Goal: Task Accomplishment & Management: Manage account settings

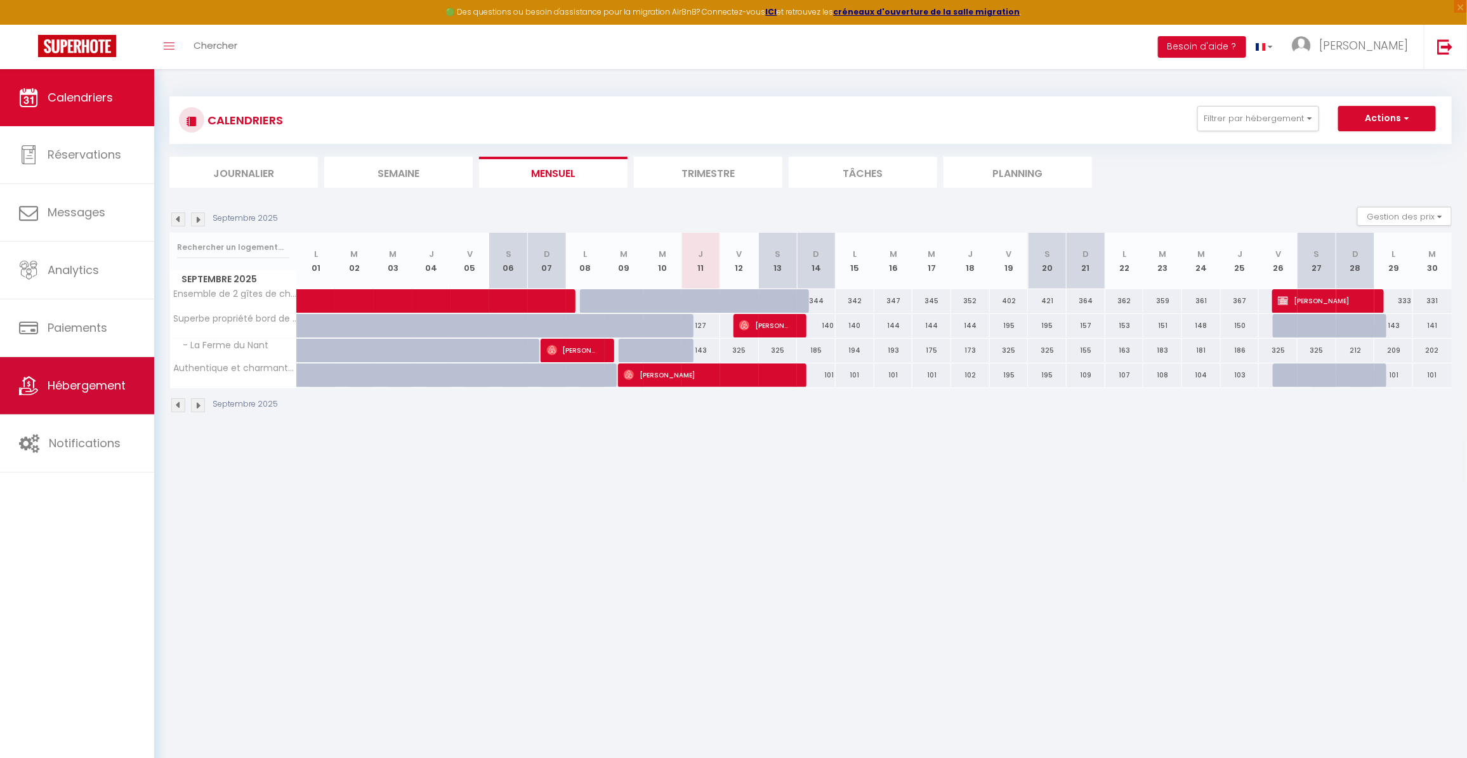
click at [72, 379] on span "Hébergement" at bounding box center [87, 386] width 78 height 16
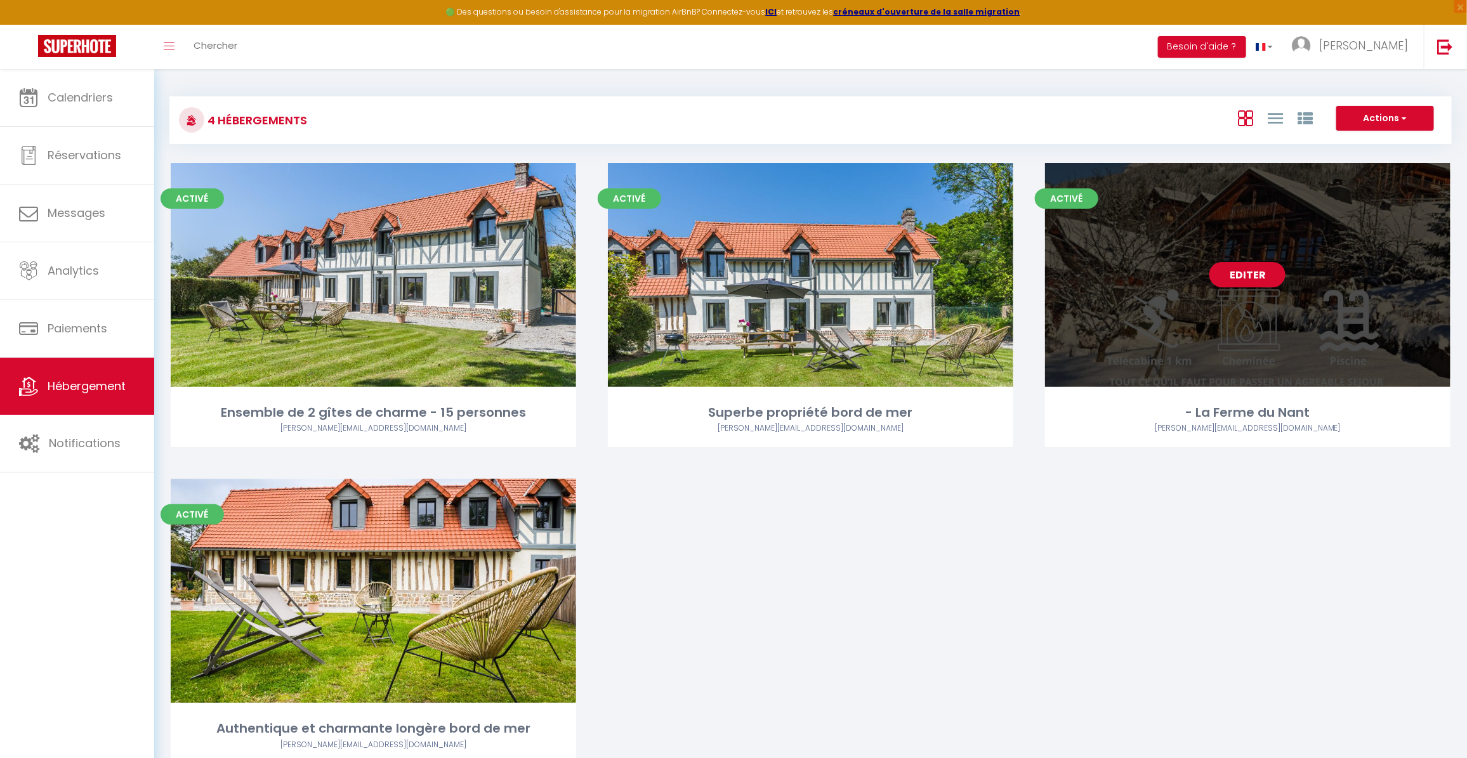
click at [1248, 273] on link "Editer" at bounding box center [1247, 274] width 76 height 25
select select "OTHER_SLEEPING_AREA"
select select "EUR"
select select "NO_REFUND"
select select "15:00"
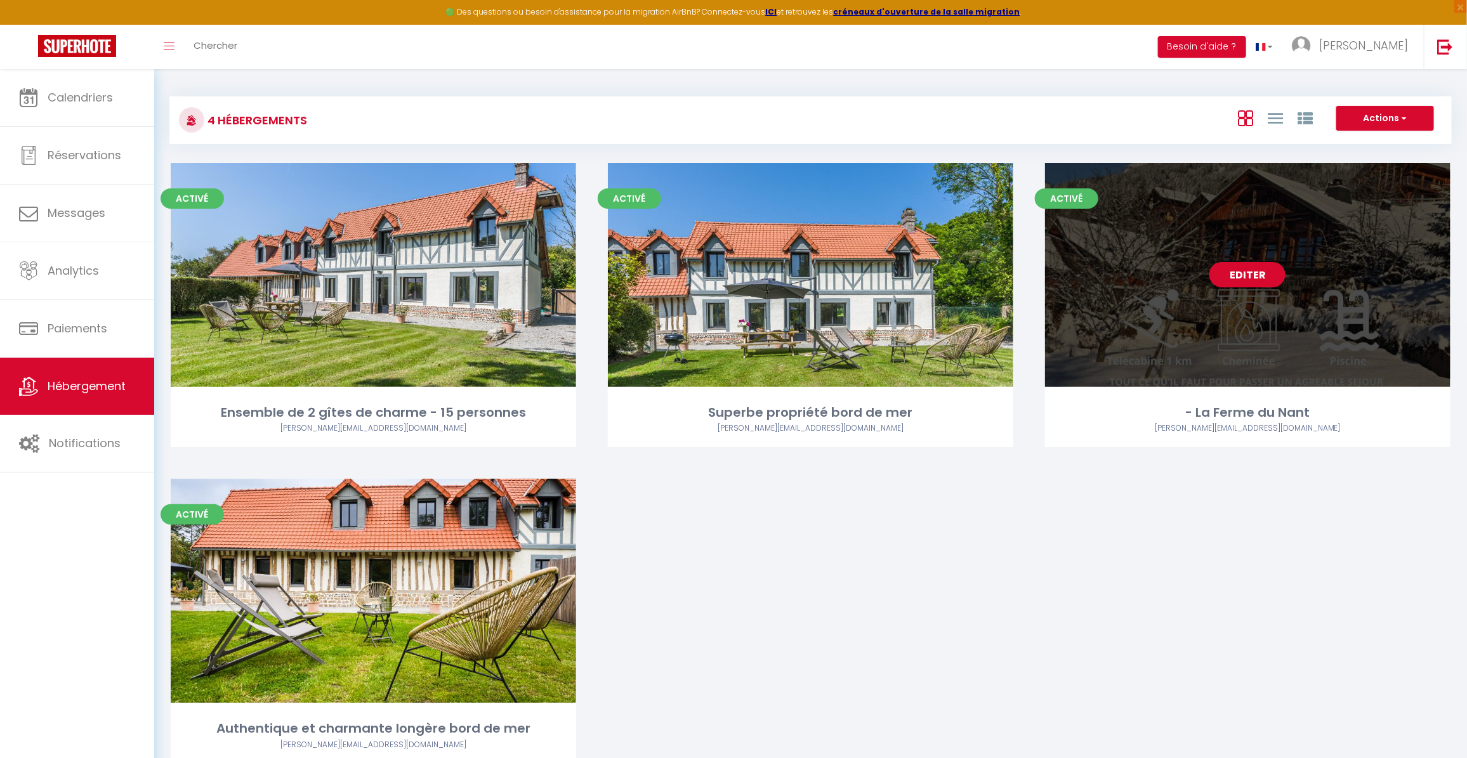
select select "10:00"
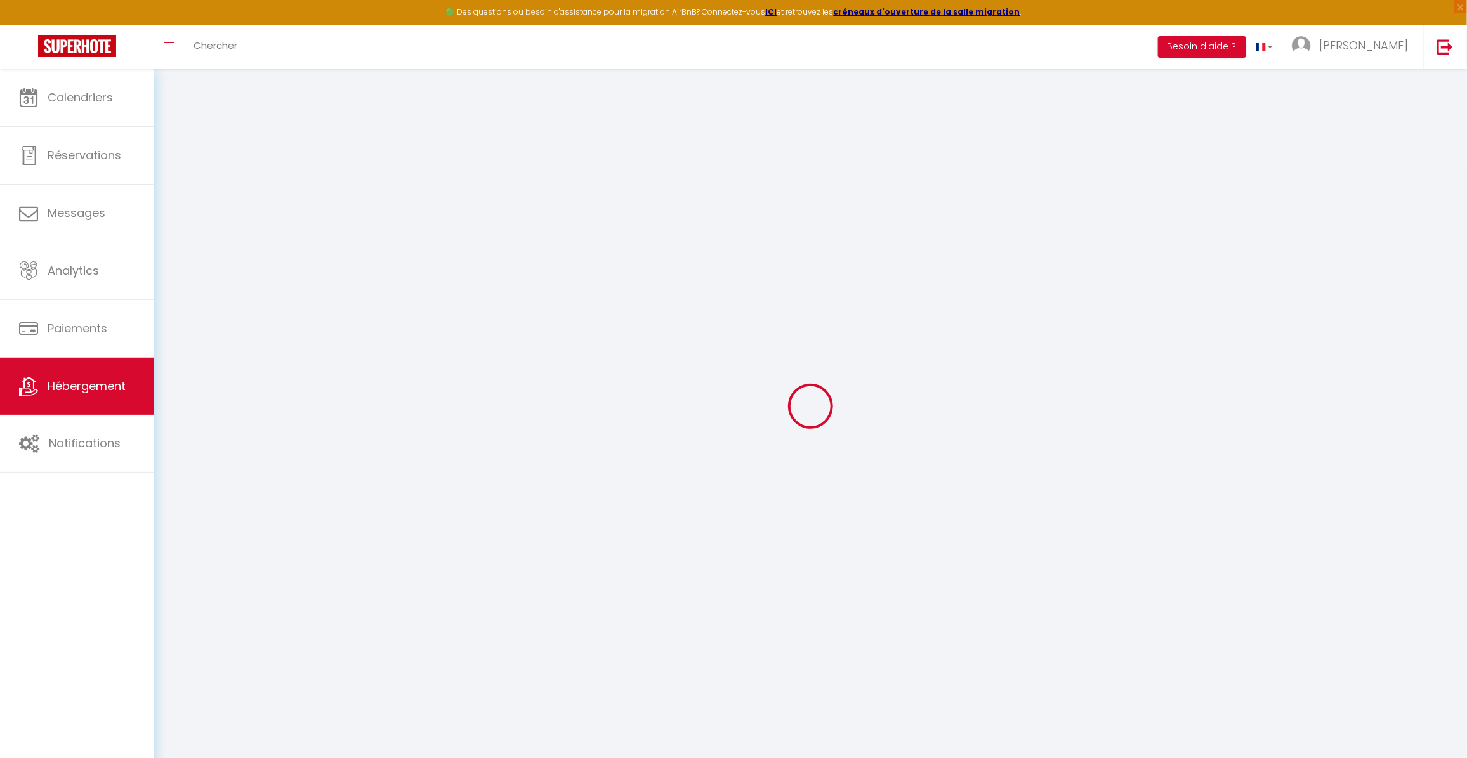
type textarea "LA FERME DU NANT - PORTES DU SOLEIL - 12 PERSONNES"
type textarea "[PERSON_NAME] · LA FERME DU NANT - PORTES DU SOLEIL"
type textarea "Lo ipsumdol sitametcons adipisc el sed doeius tempo inc ut lab etdolor magna al…"
type textarea "La Ferme du Nant date de 1789 et ses différents matériaux : le bois présent dan…"
type input "46.2957"
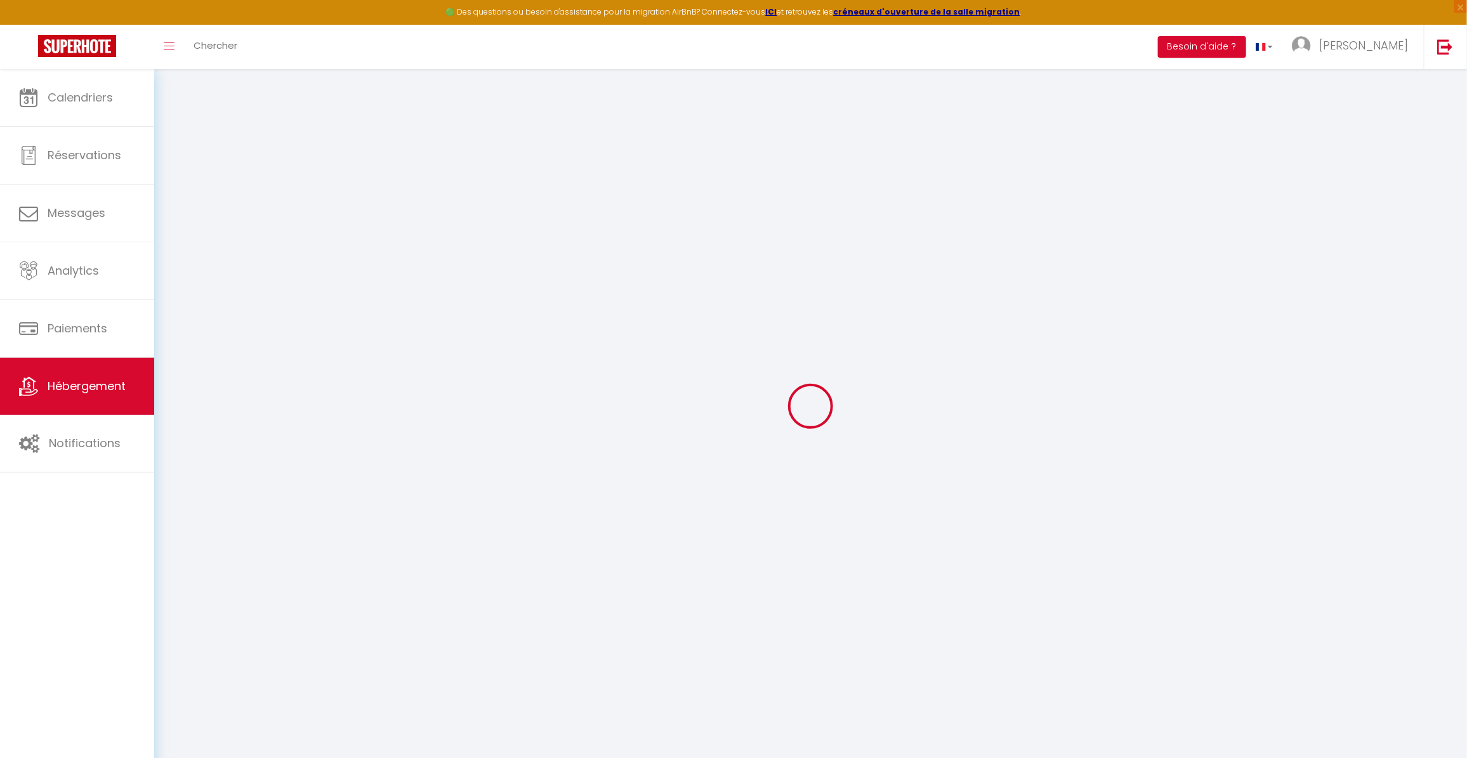
type input "6.7883361"
checkbox input "true"
type input "Salle de bain [GEOGRAPHIC_DATA]"
type input "Baignoire + Lavabo + WC"
type input "Chambre [GEOGRAPHIC_DATA]"
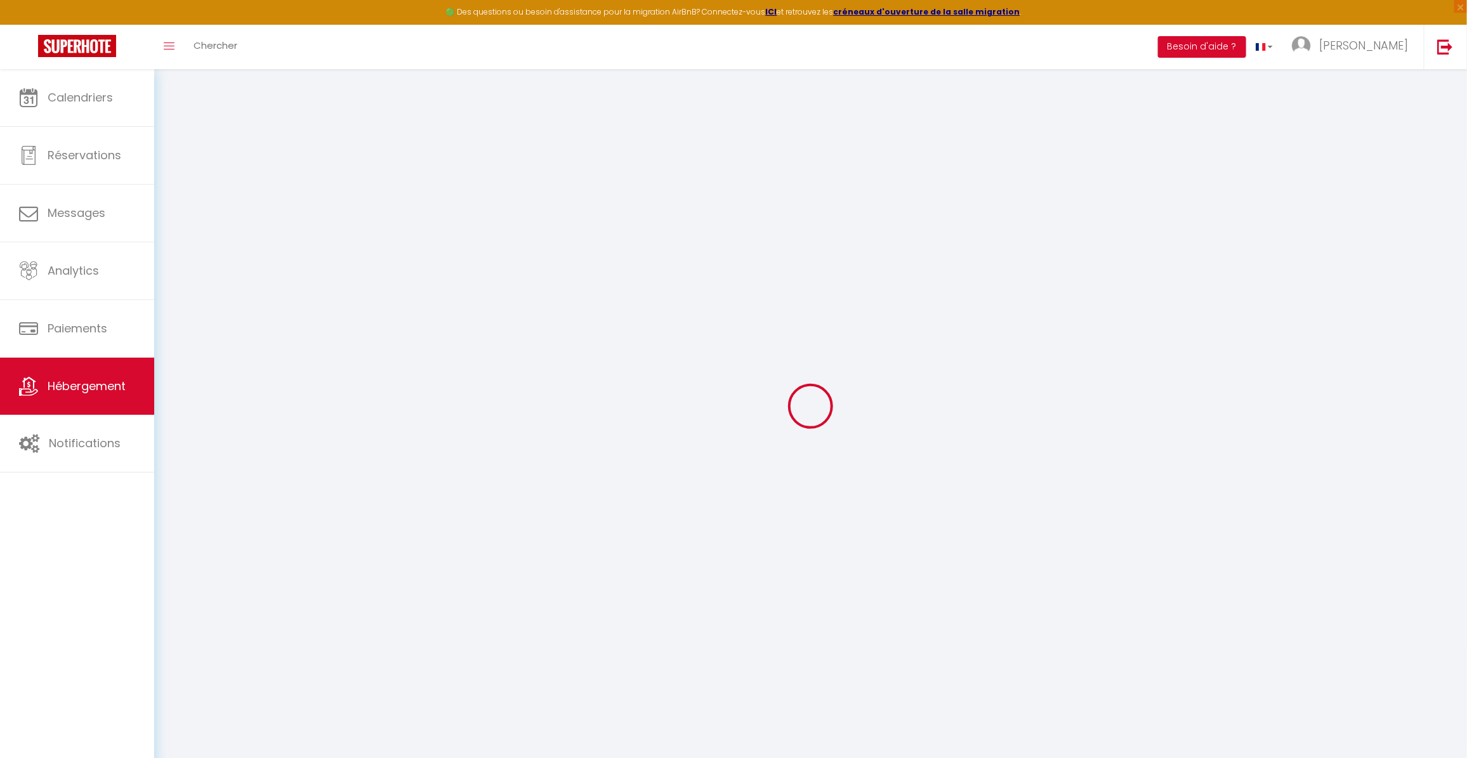
type input "équipée d'un grand lit, d'un bureau et d'une penderie."
type input "74058 000073ZR"
type input "La Ferme du Nant"
select select "PAYMENT_BY_INVOICE"
select select "17:00"
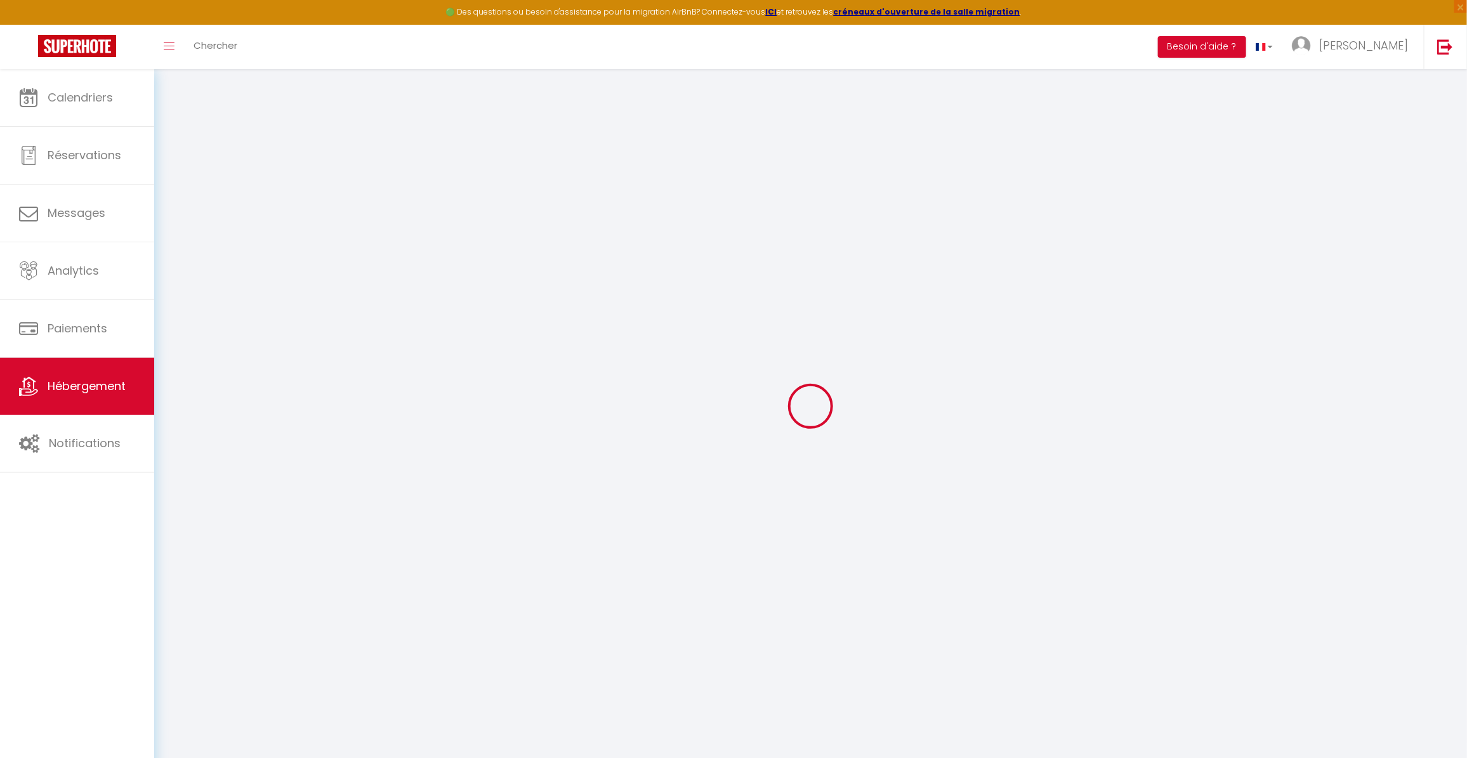
type input "[PERSON_NAME]"
type input "12"
type input "25"
select select "42"
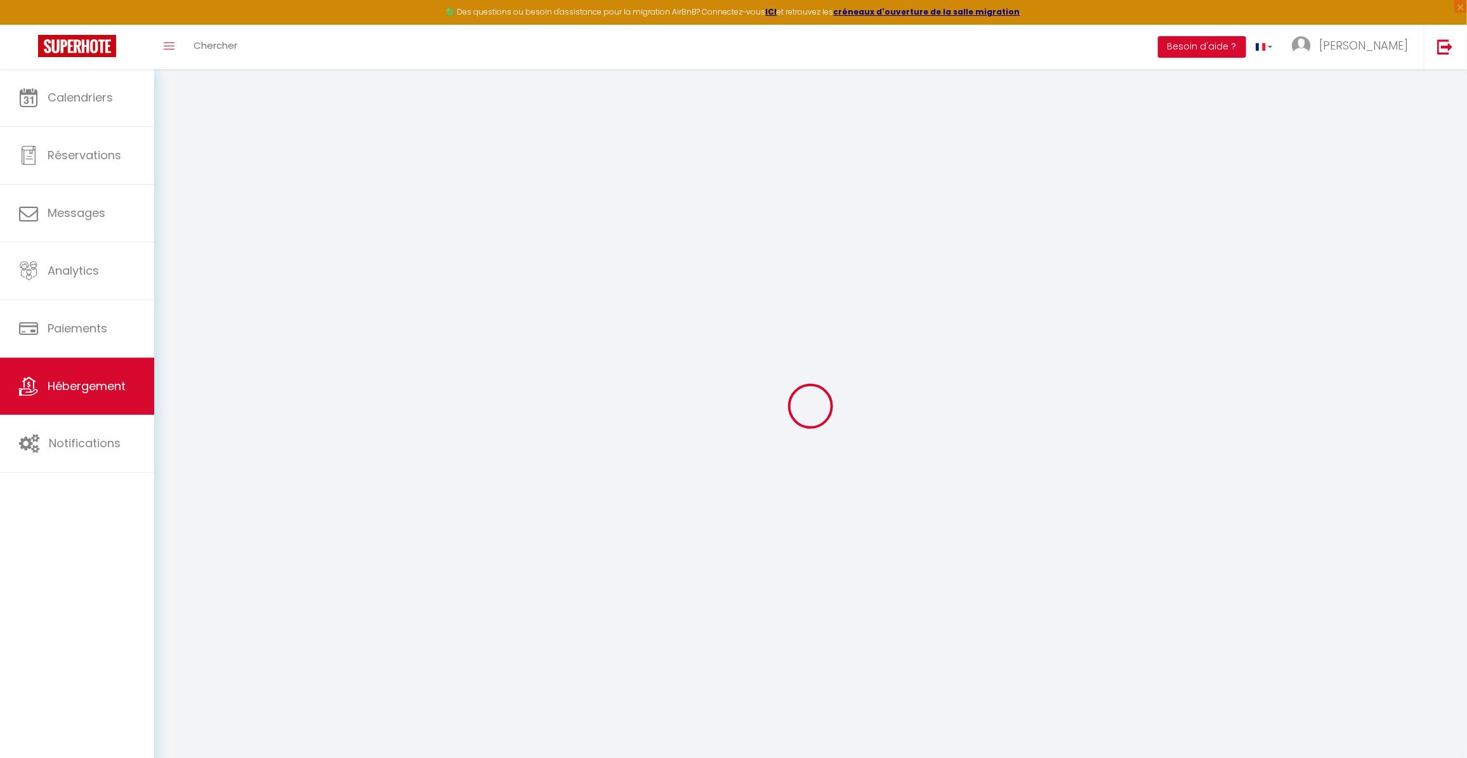
select select "50"
select select "42"
select select "44"
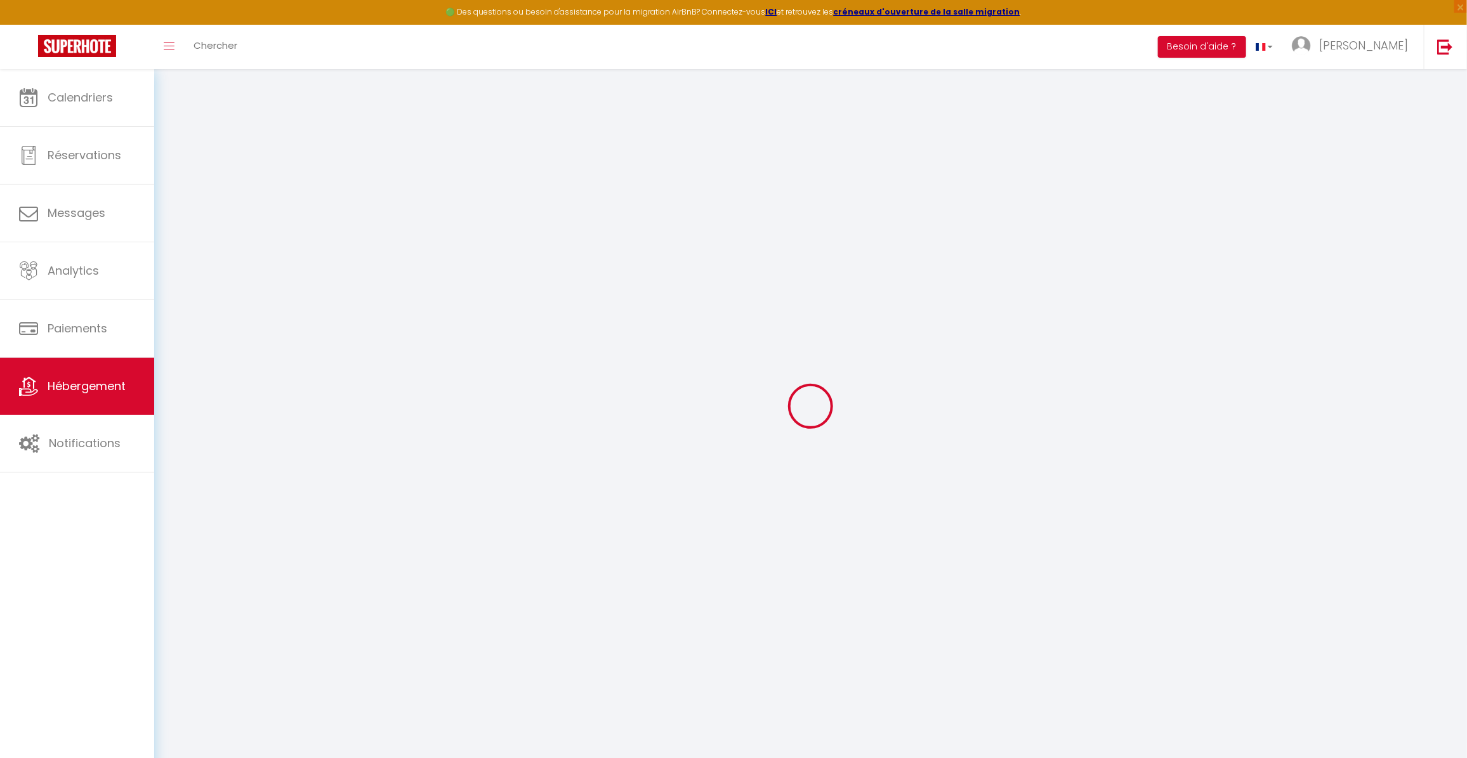
select select
select select "67"
select select
select select "129"
select select "157"
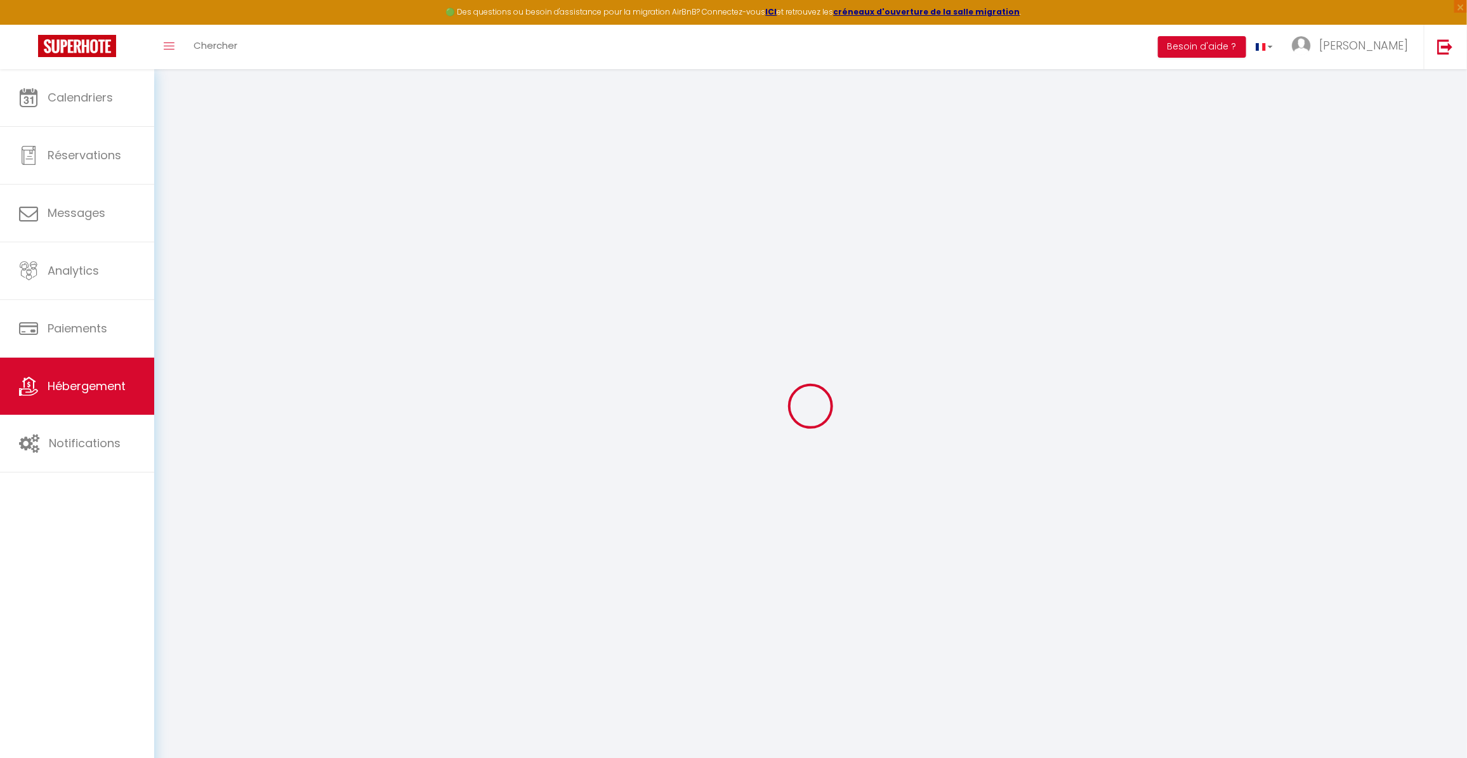
select select "56"
select select "108"
select select "15"
select select "4"
select select "195"
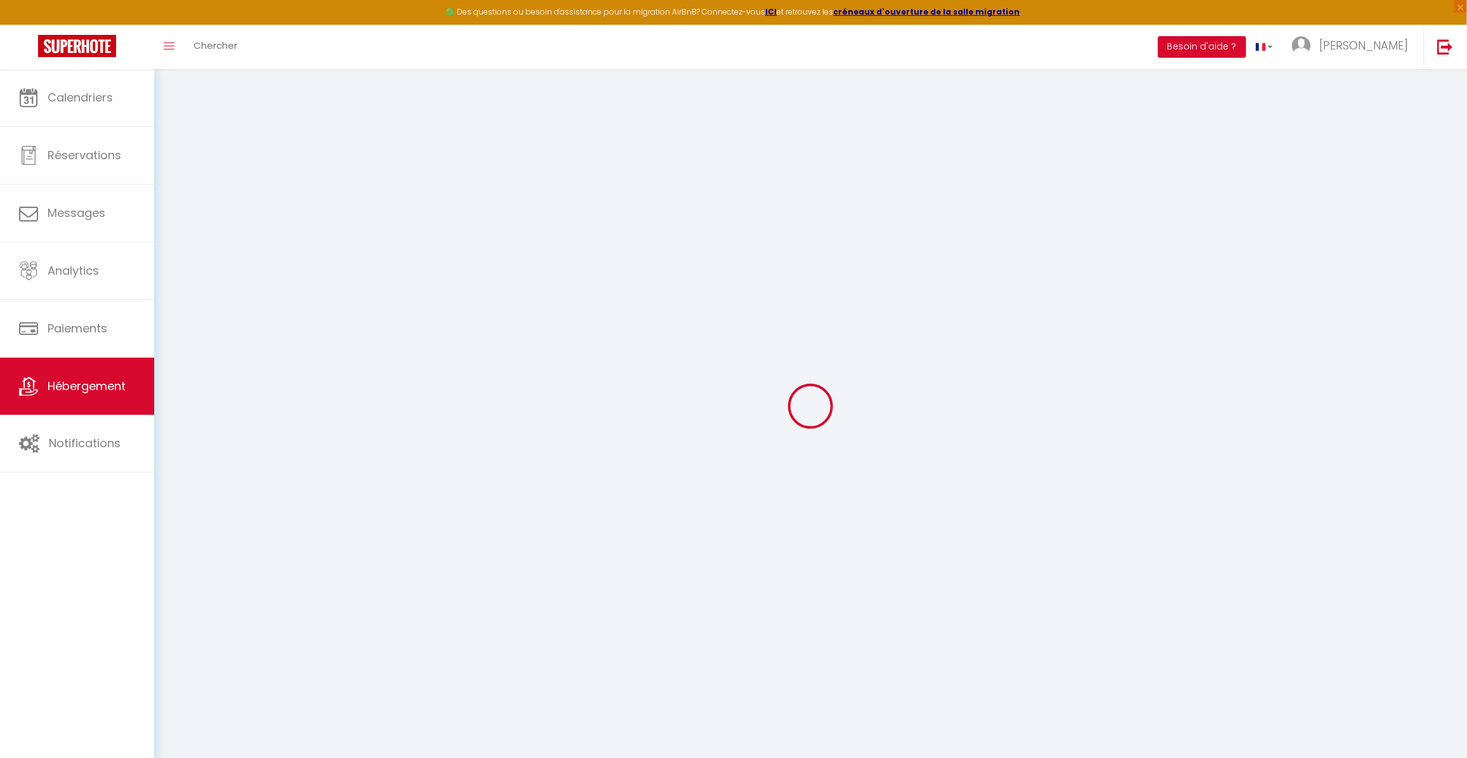
select select "17:00"
select select "10:00"
select select "15"
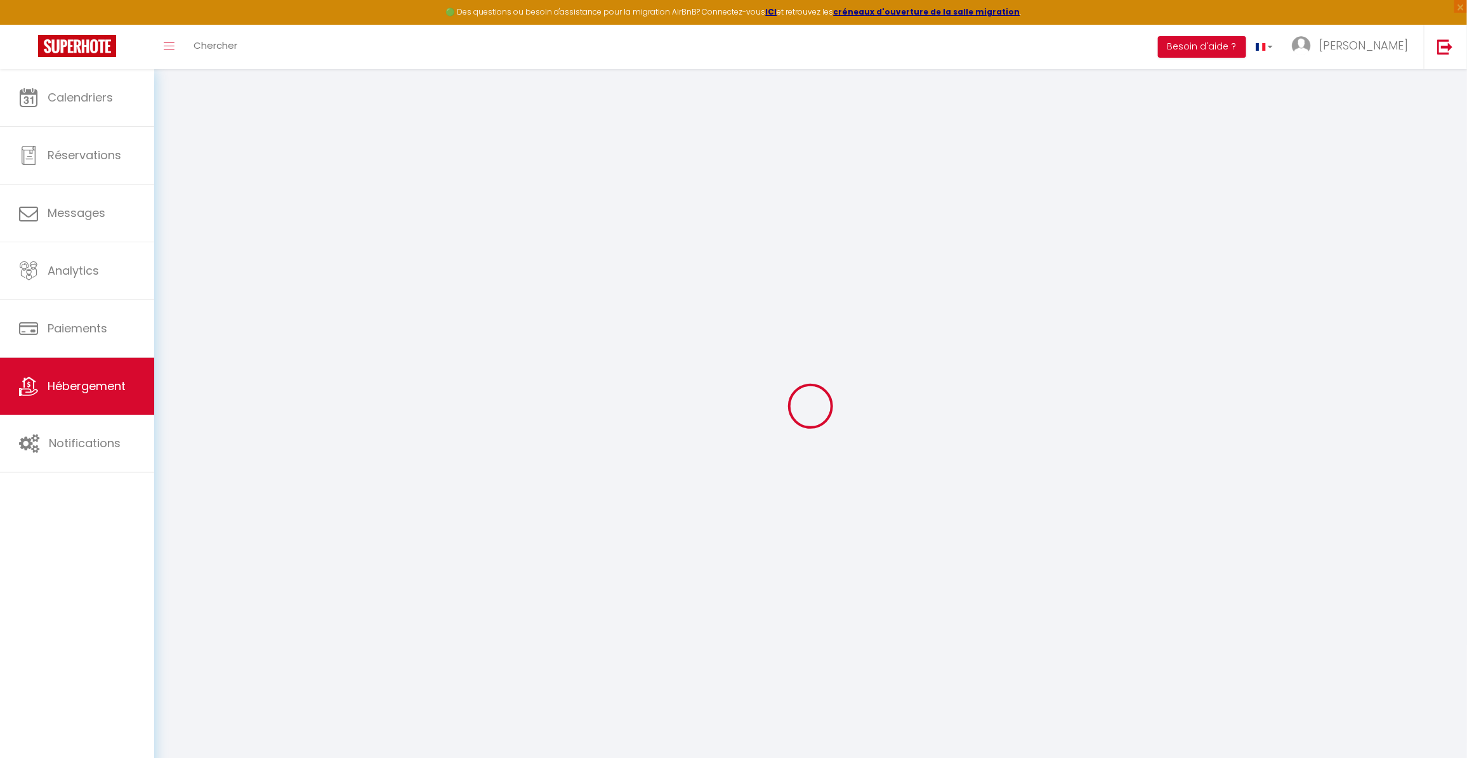
select select "12:00"
checkbox input "false"
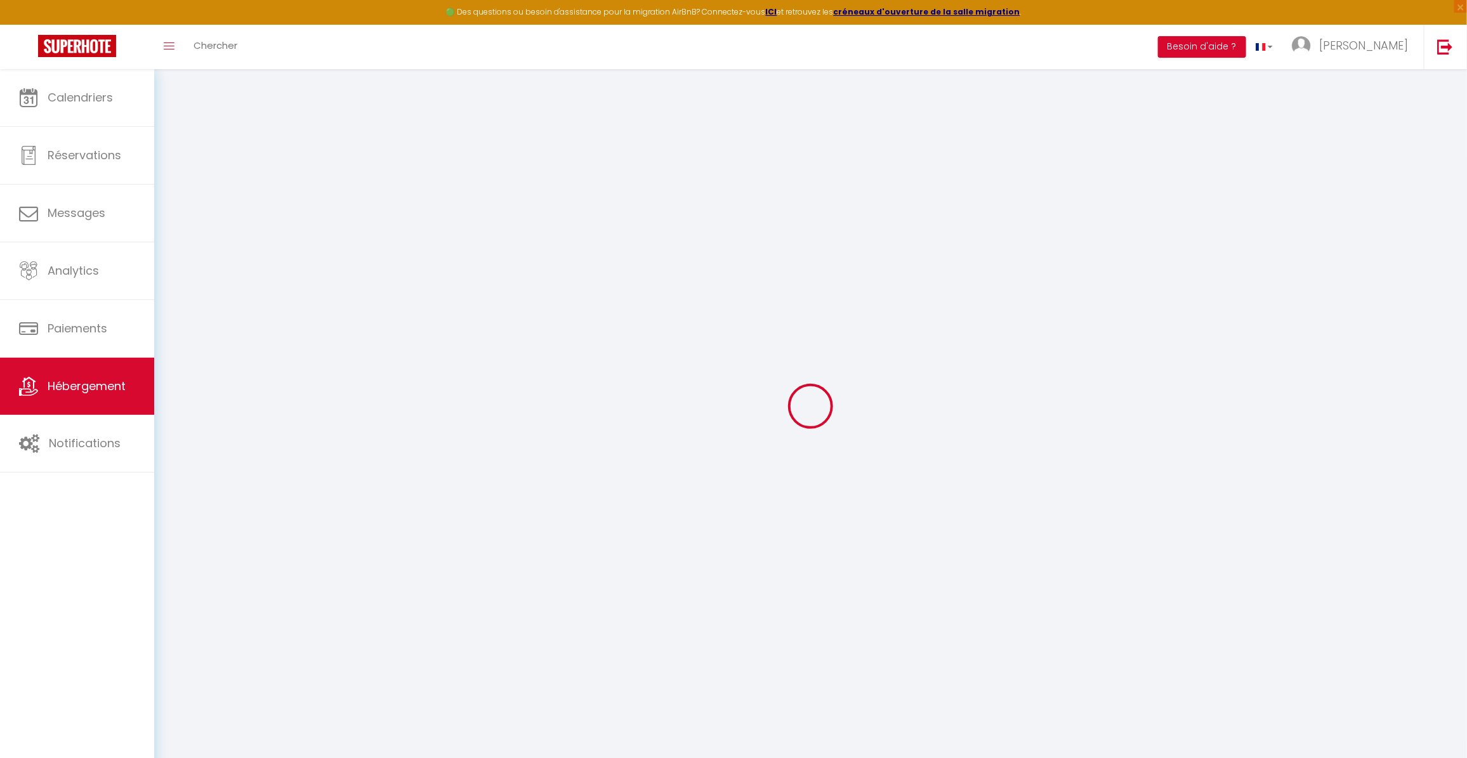
checkbox input "false"
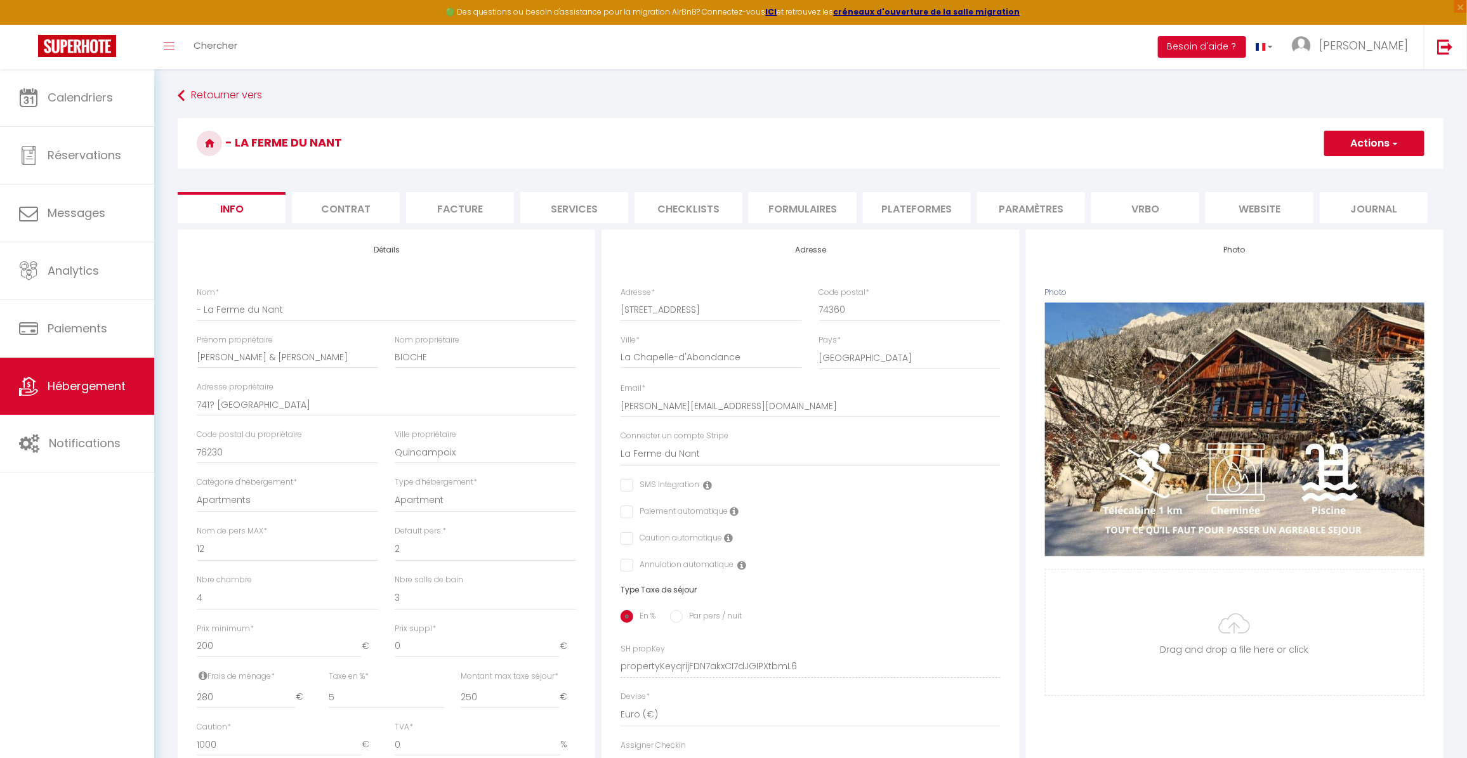
click at [1142, 211] on li "Vrbo" at bounding box center [1145, 207] width 108 height 31
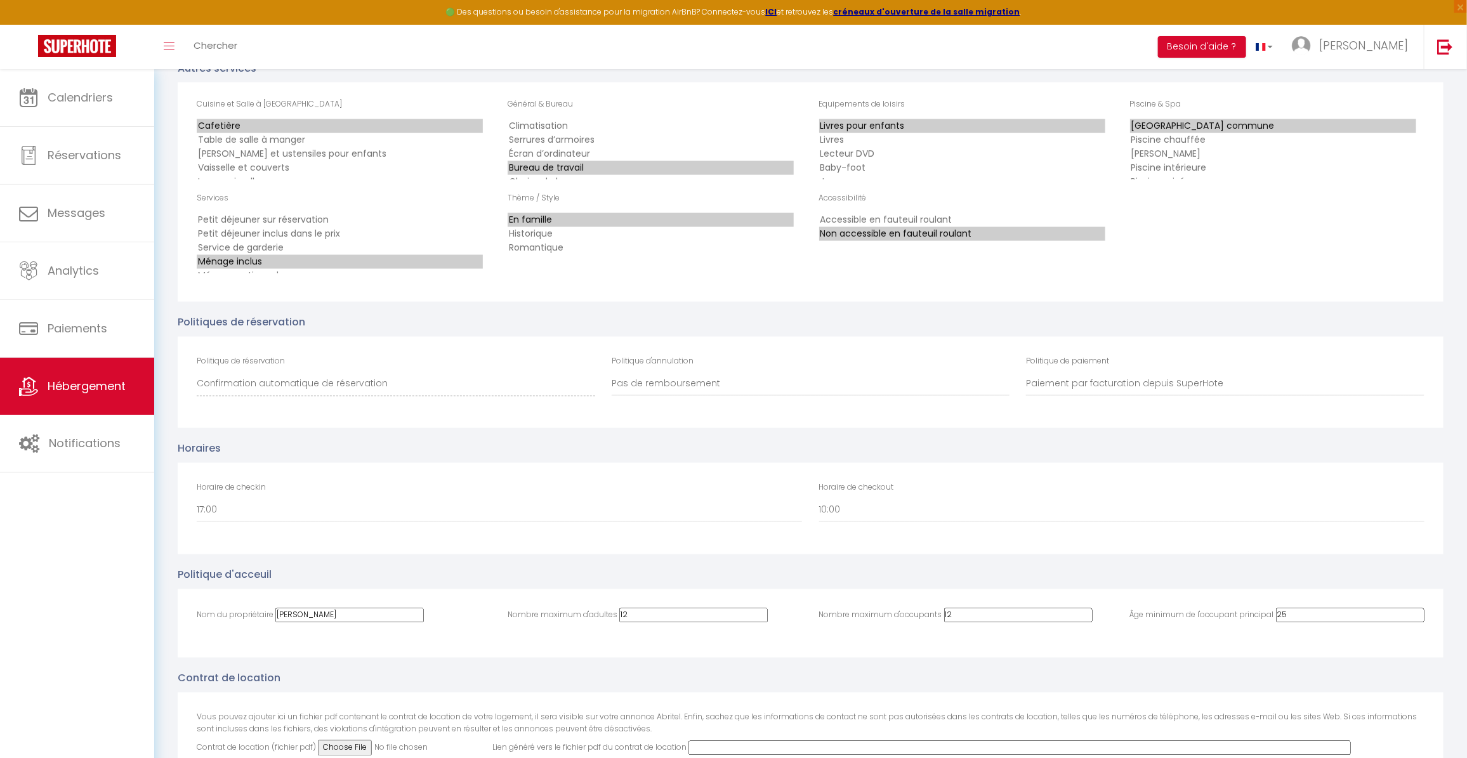
scroll to position [4057, 0]
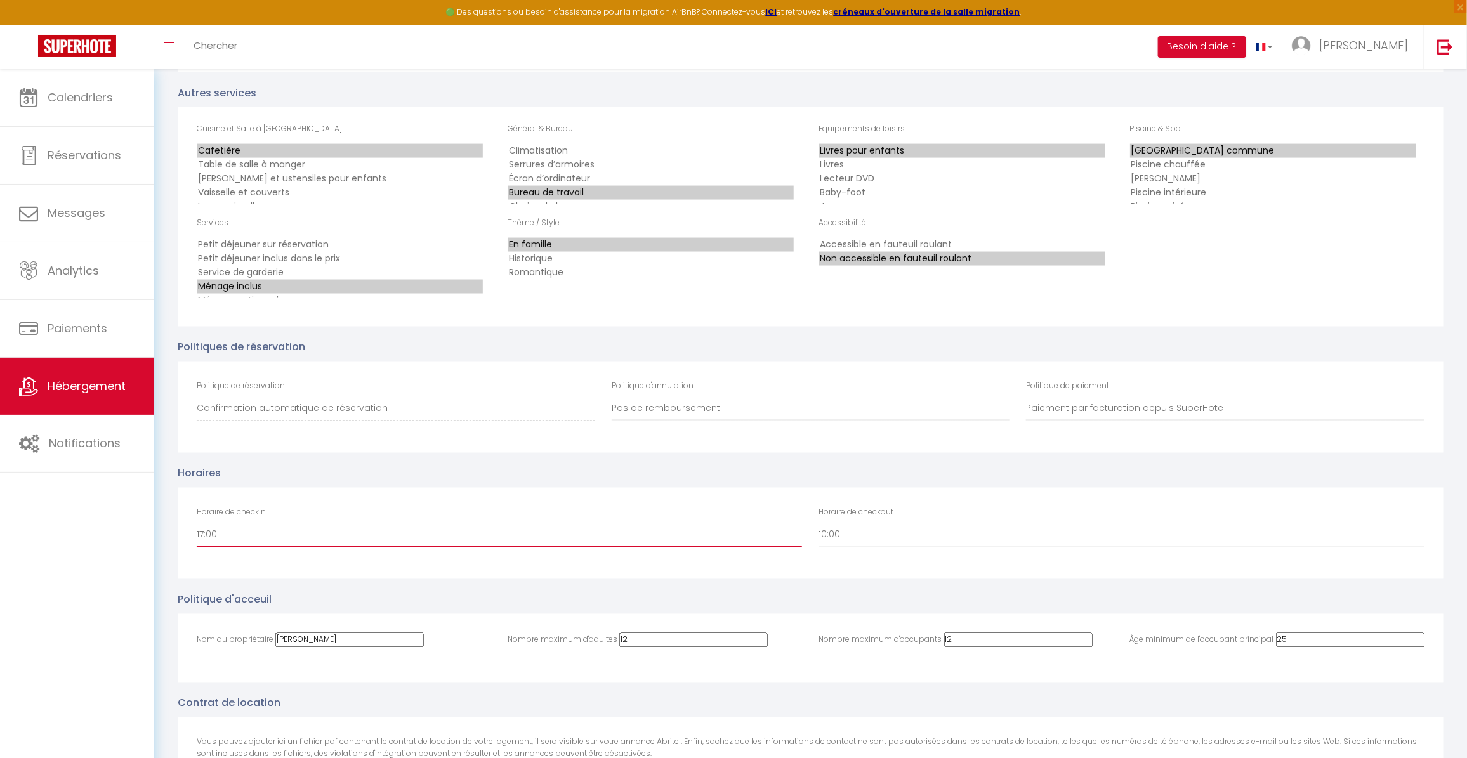
click at [205, 537] on select "00:00 00:30 01:00 01:30 02:00 02:30 03:00 03:30 04:00 04:30 05:00 05:30 06:00 0…" at bounding box center [499, 535] width 605 height 24
select select "16:00"
click at [197, 530] on select "00:00 00:30 01:00 01:30 02:00 02:30 03:00 03:30 04:00 04:30 05:00 05:30 06:00 0…" at bounding box center [499, 535] width 605 height 24
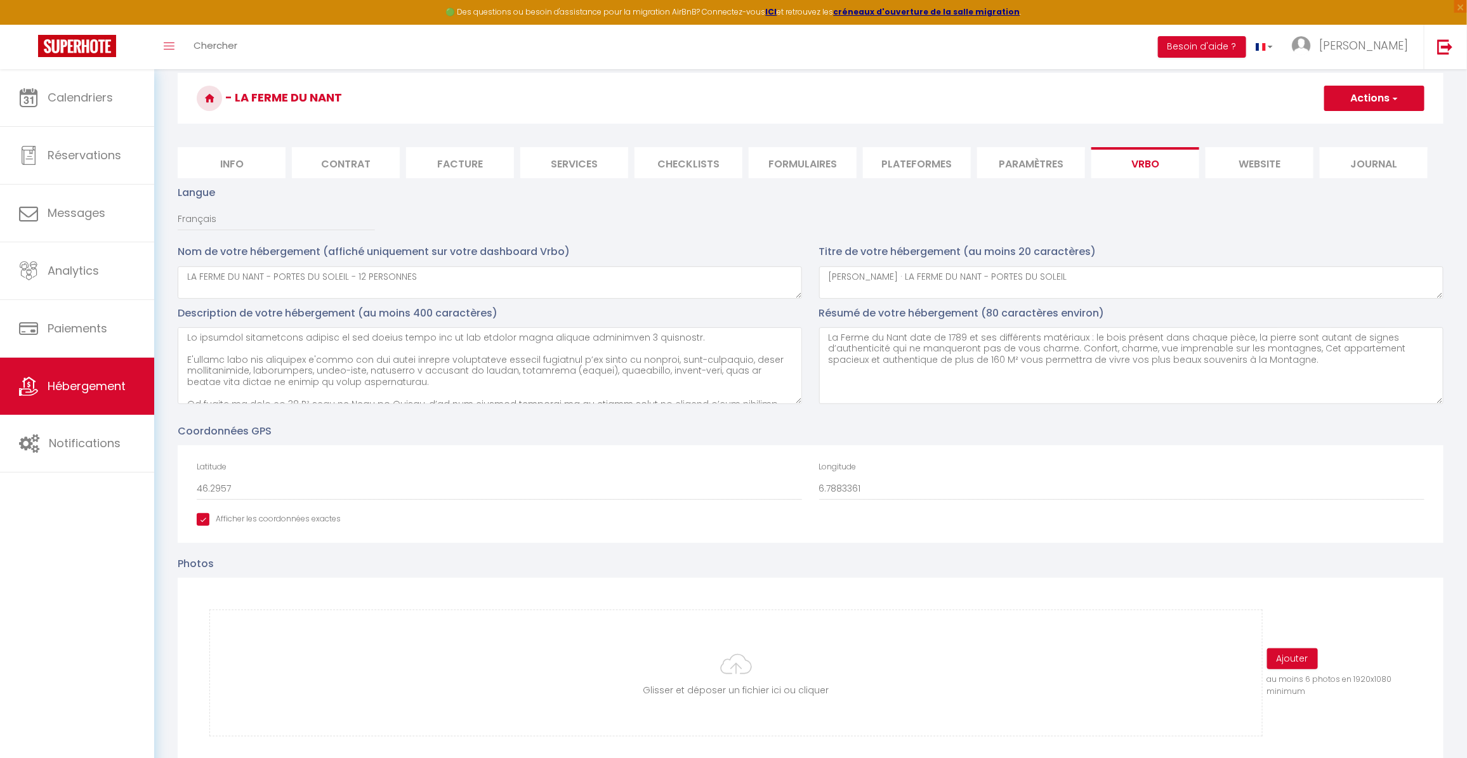
scroll to position [0, 0]
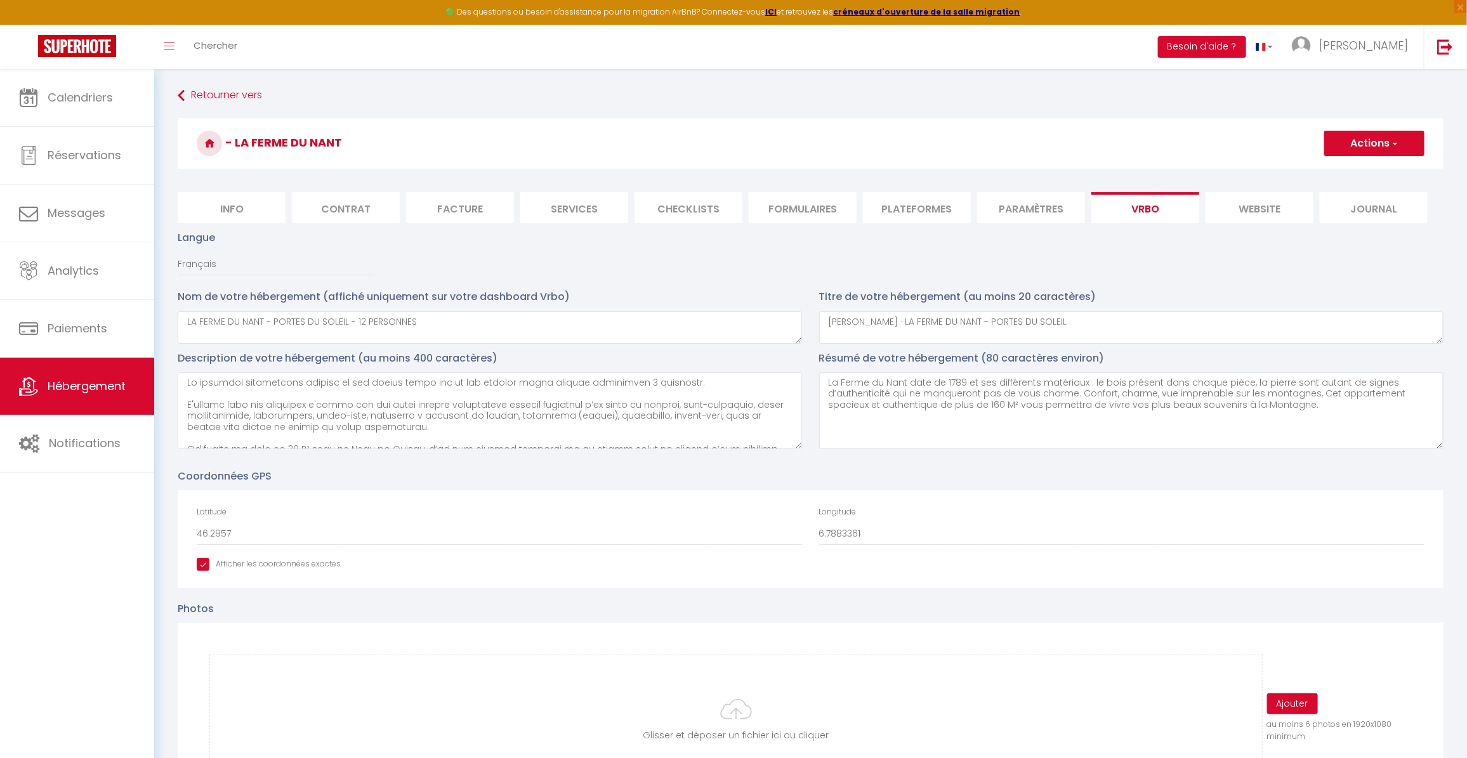
click at [1372, 141] on button "Actions" at bounding box center [1374, 143] width 100 height 25
click at [1365, 164] on link "Enregistrer" at bounding box center [1374, 171] width 100 height 16
click at [1361, 140] on button "Actions" at bounding box center [1374, 143] width 100 height 25
click at [1360, 169] on input "Enregistrer" at bounding box center [1359, 171] width 47 height 13
click at [93, 213] on span "Messages" at bounding box center [77, 213] width 58 height 16
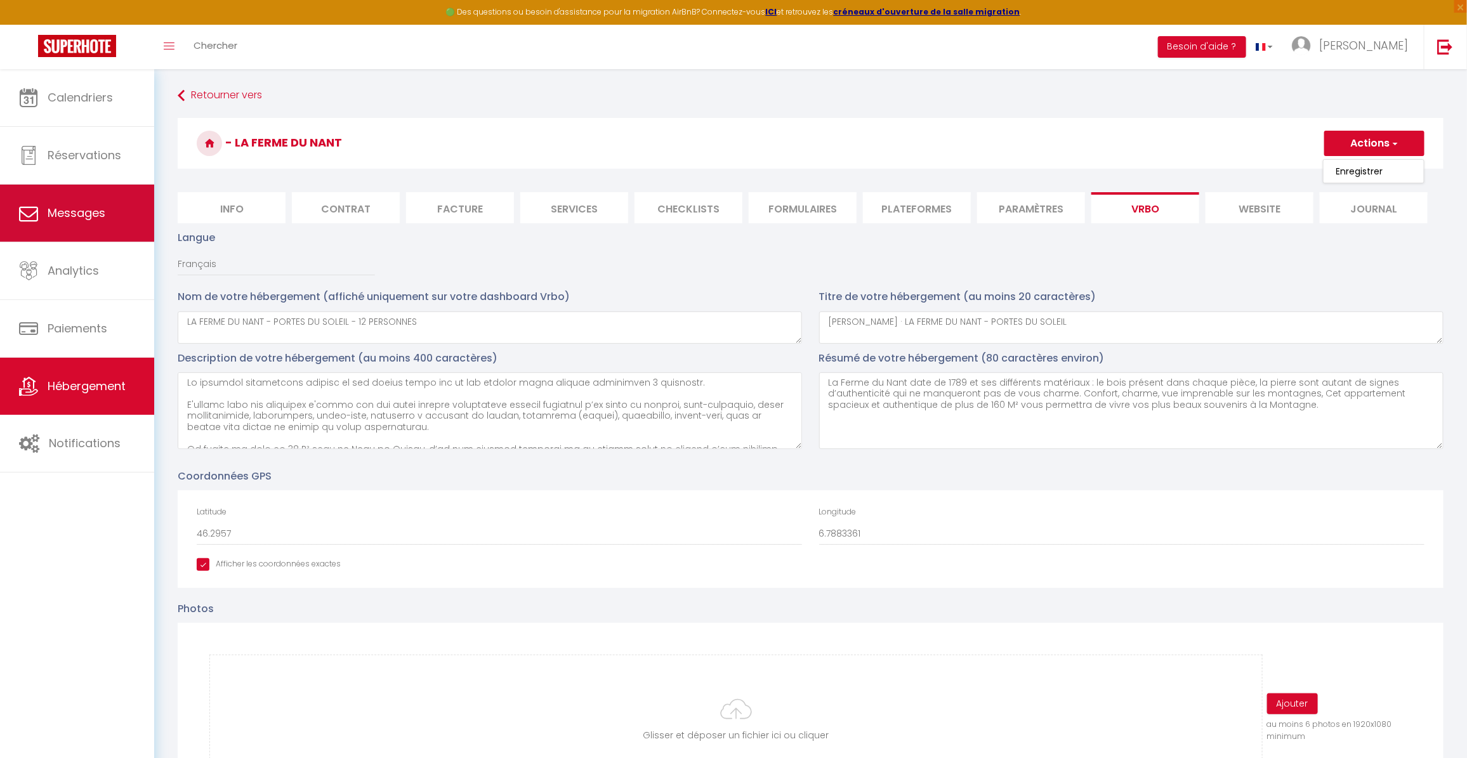
select select "message"
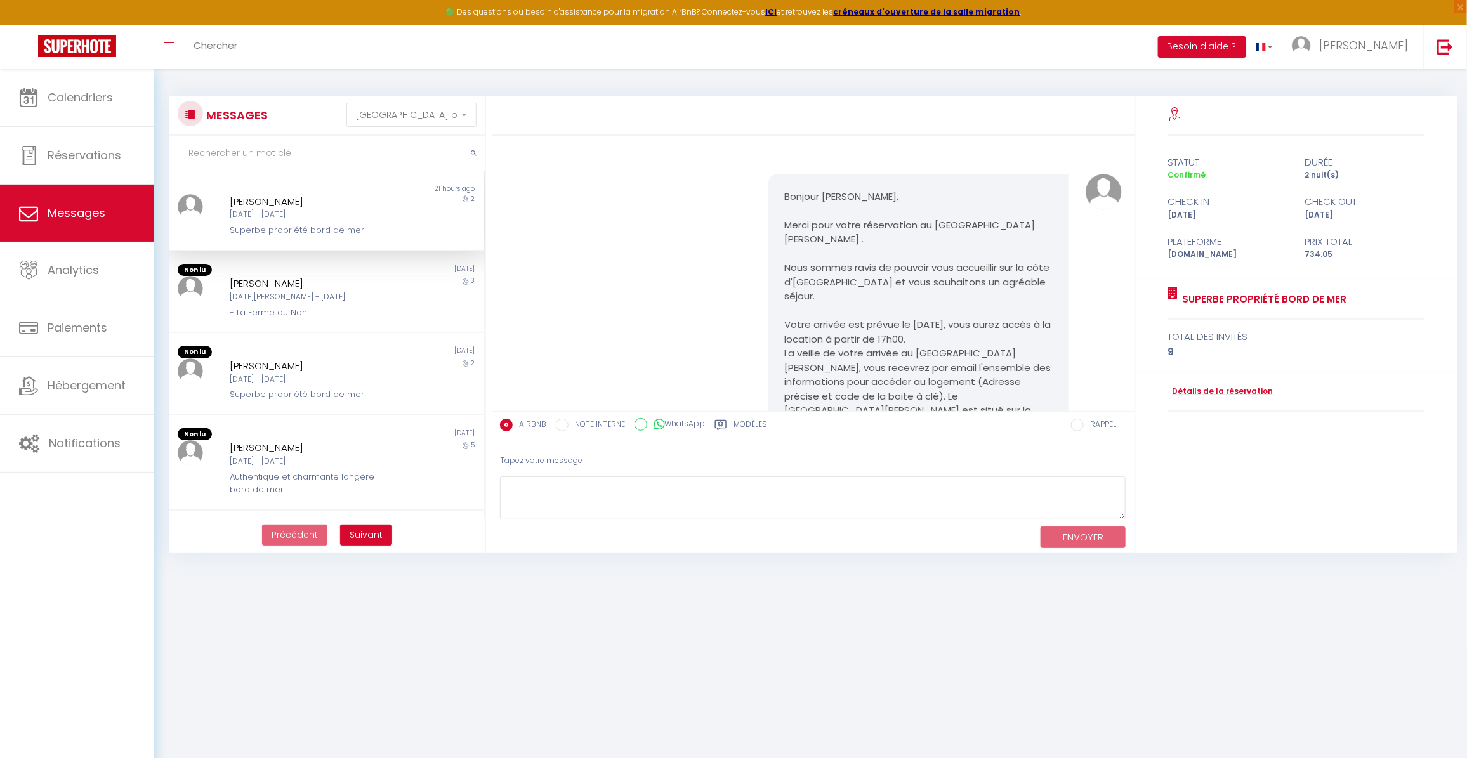
scroll to position [647, 0]
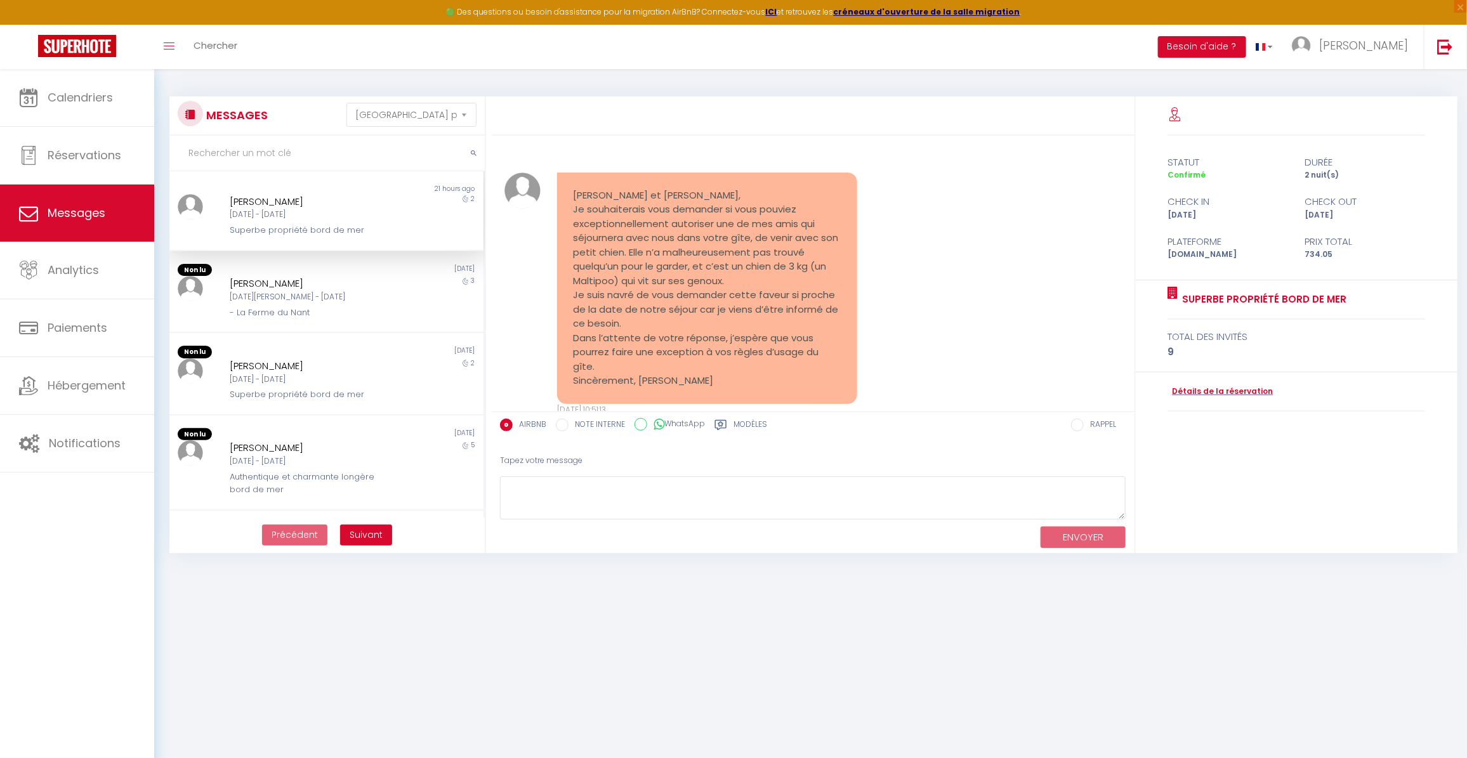
click at [303, 209] on div "[DATE] - [DATE]" at bounding box center [313, 215] width 166 height 12
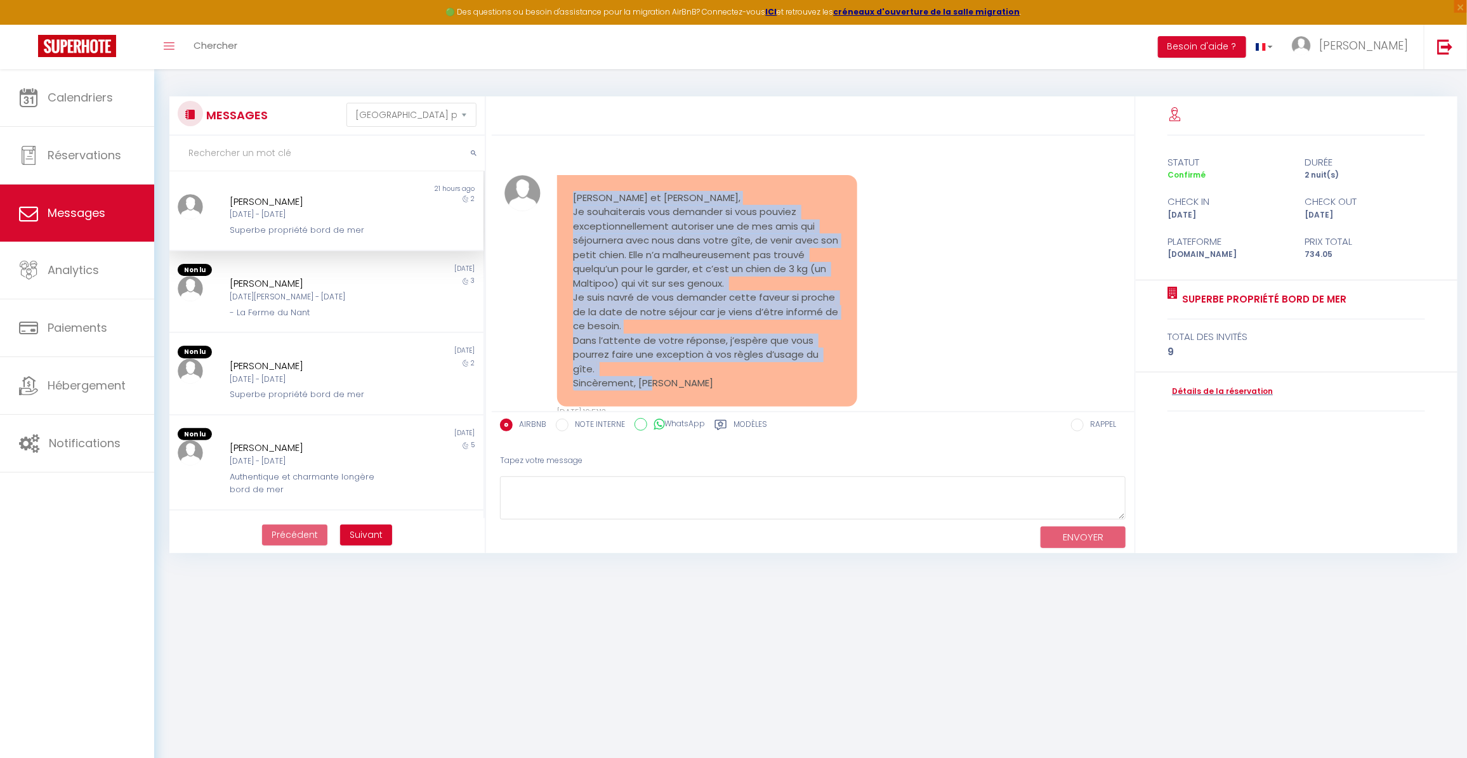
drag, startPoint x: 569, startPoint y: 150, endPoint x: 723, endPoint y: 338, distance: 242.5
click at [723, 338] on div "[PERSON_NAME] et [PERSON_NAME], Je souhaiterais vous demander si vous pouviez e…" at bounding box center [707, 291] width 300 height 232
copy pre "[PERSON_NAME] et [PERSON_NAME], Je souhaiterais vous demander si vous pouviez e…"
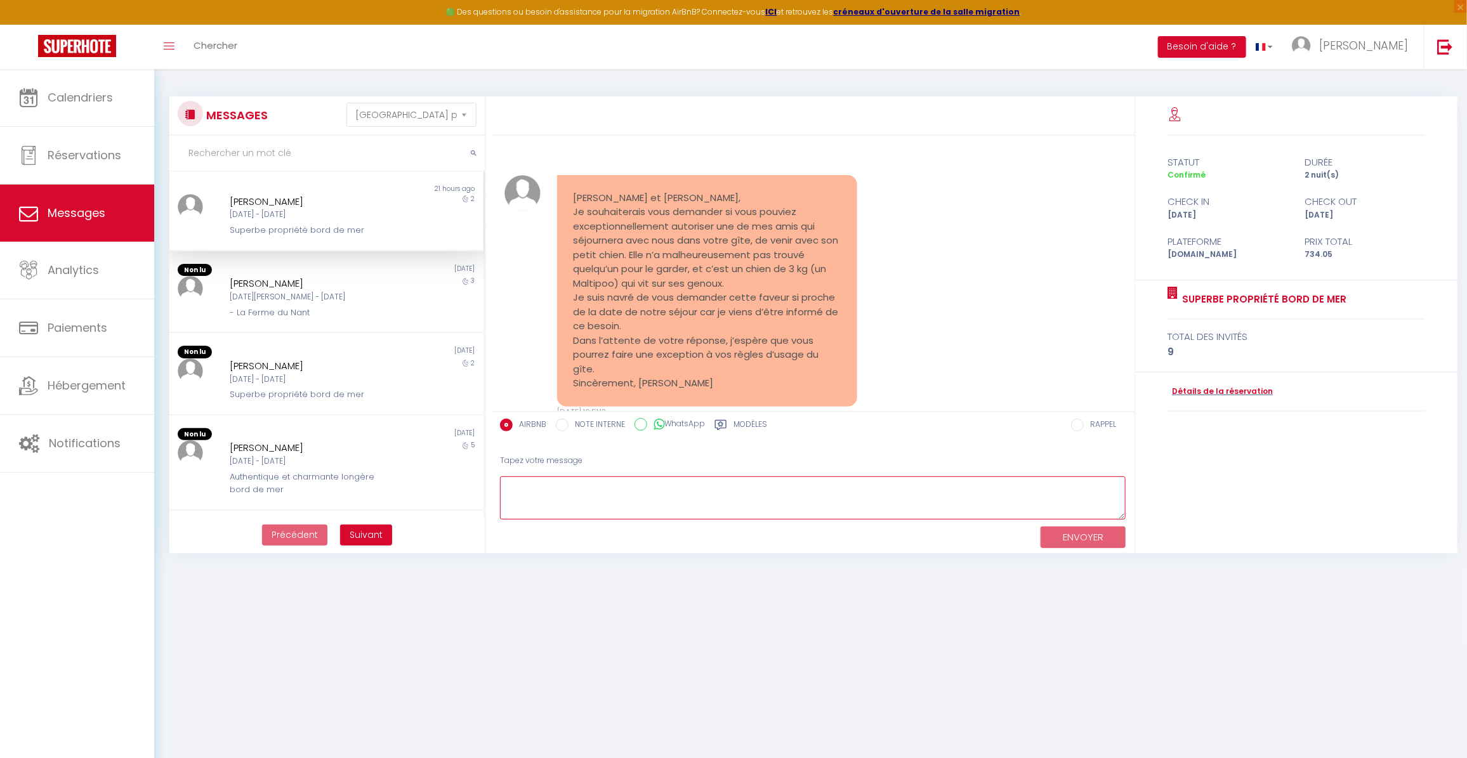
click at [708, 480] on textarea at bounding box center [813, 499] width 626 height 44
paste textarea "[PERSON_NAME], Merci pour votre message. Nous acceptons exceptionnellement la v…"
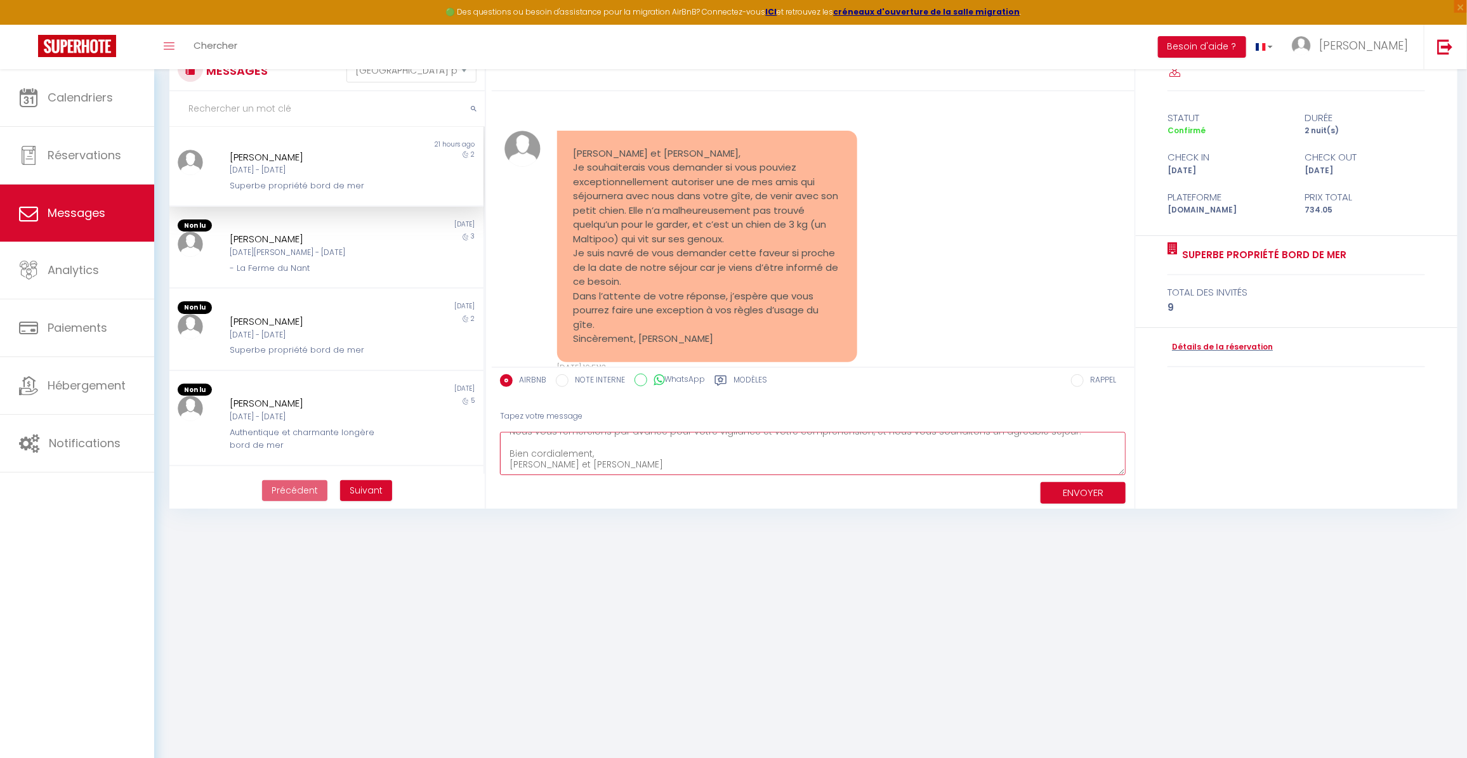
scroll to position [69, 0]
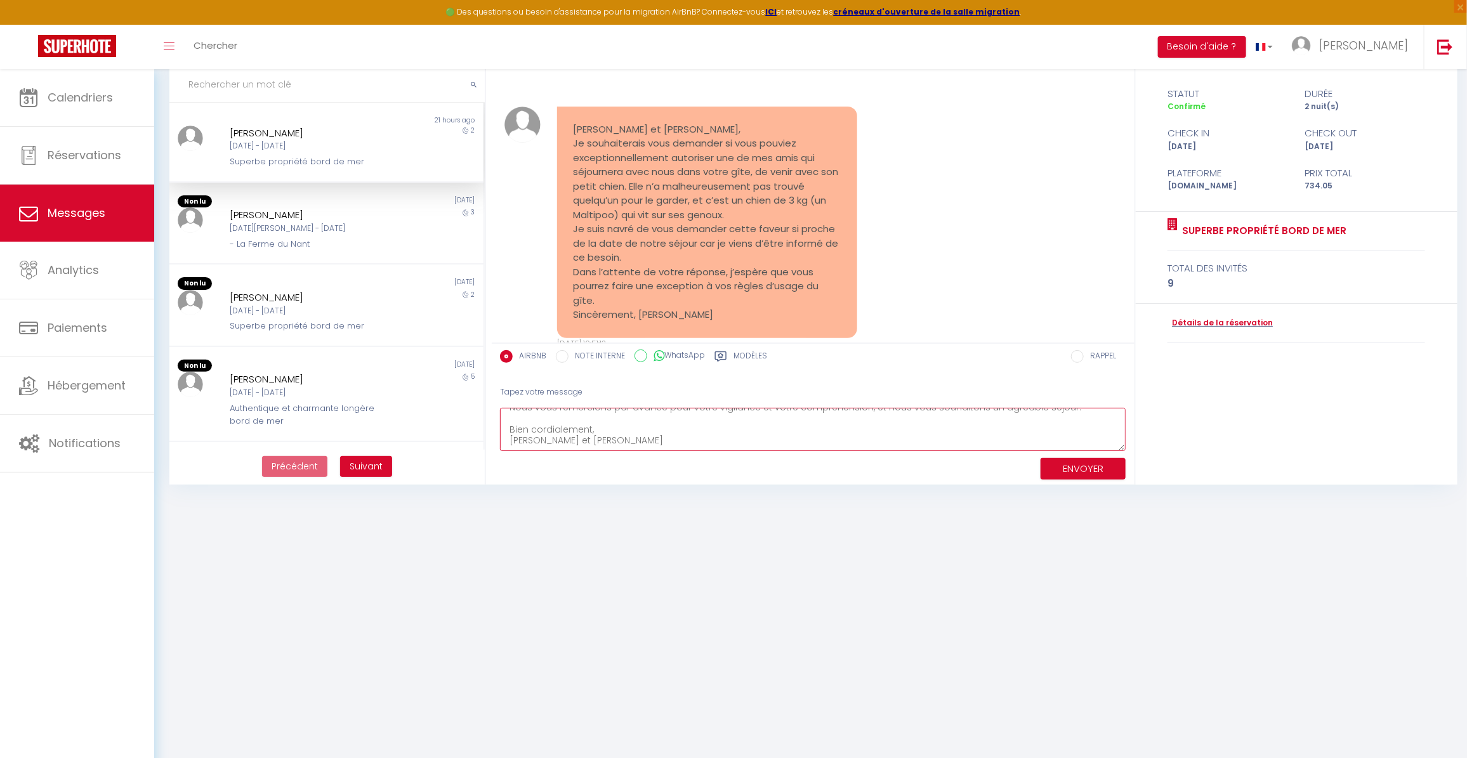
type textarea "[PERSON_NAME], Merci pour votre message. Nous acceptons exceptionnellement la v…"
click at [1098, 464] on button "ENVOYER" at bounding box center [1083, 469] width 85 height 22
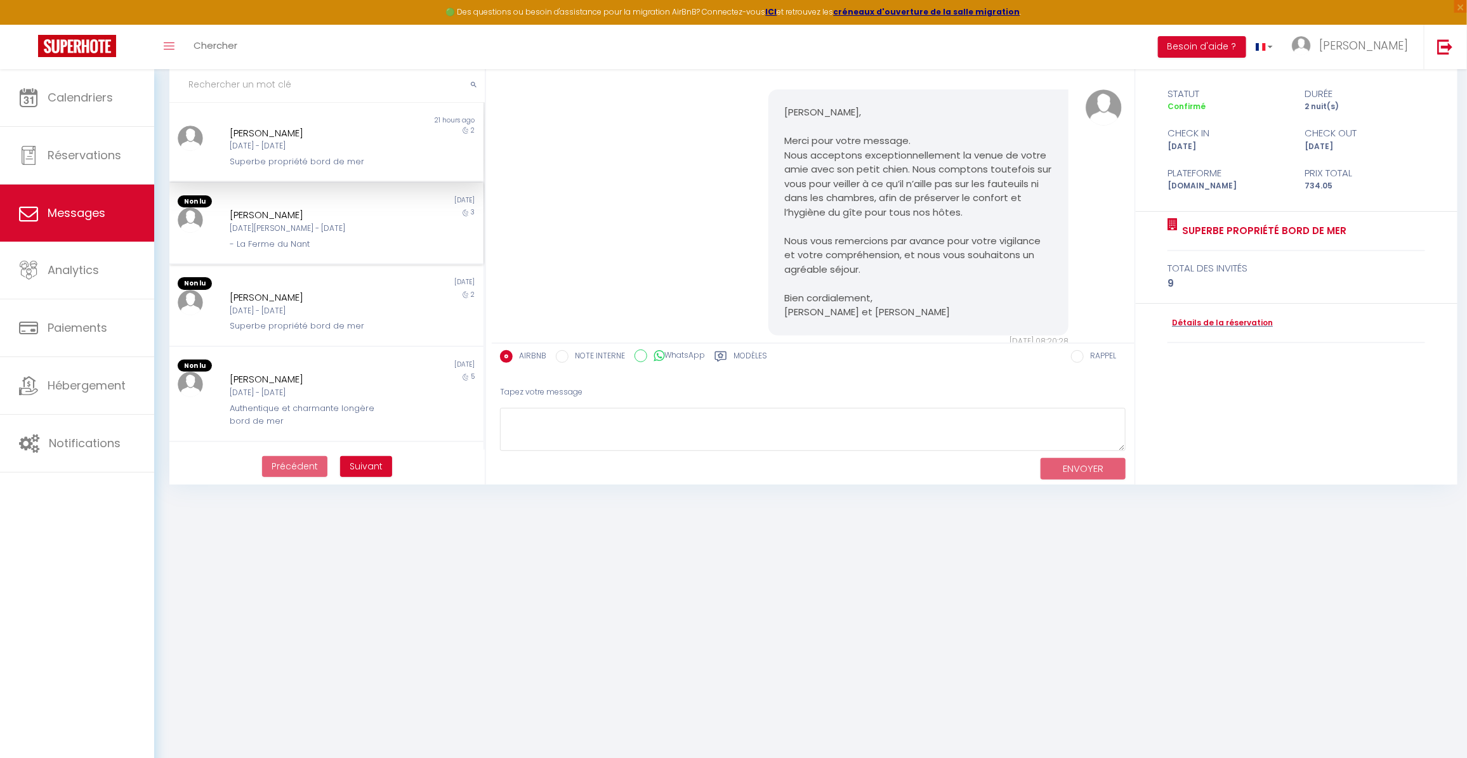
click at [315, 238] on div "- La Ferme du Nant" at bounding box center [313, 244] width 166 height 13
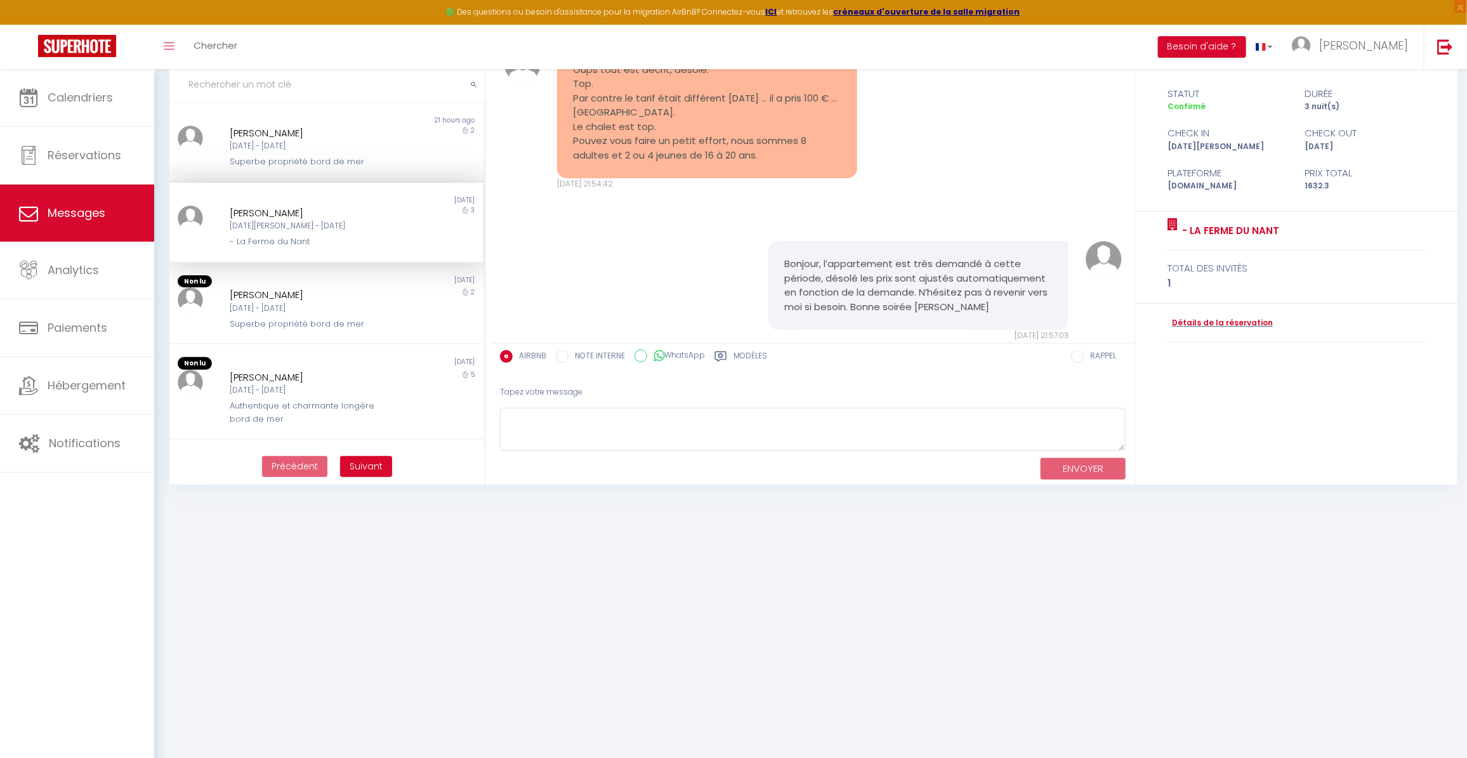
scroll to position [3647, 0]
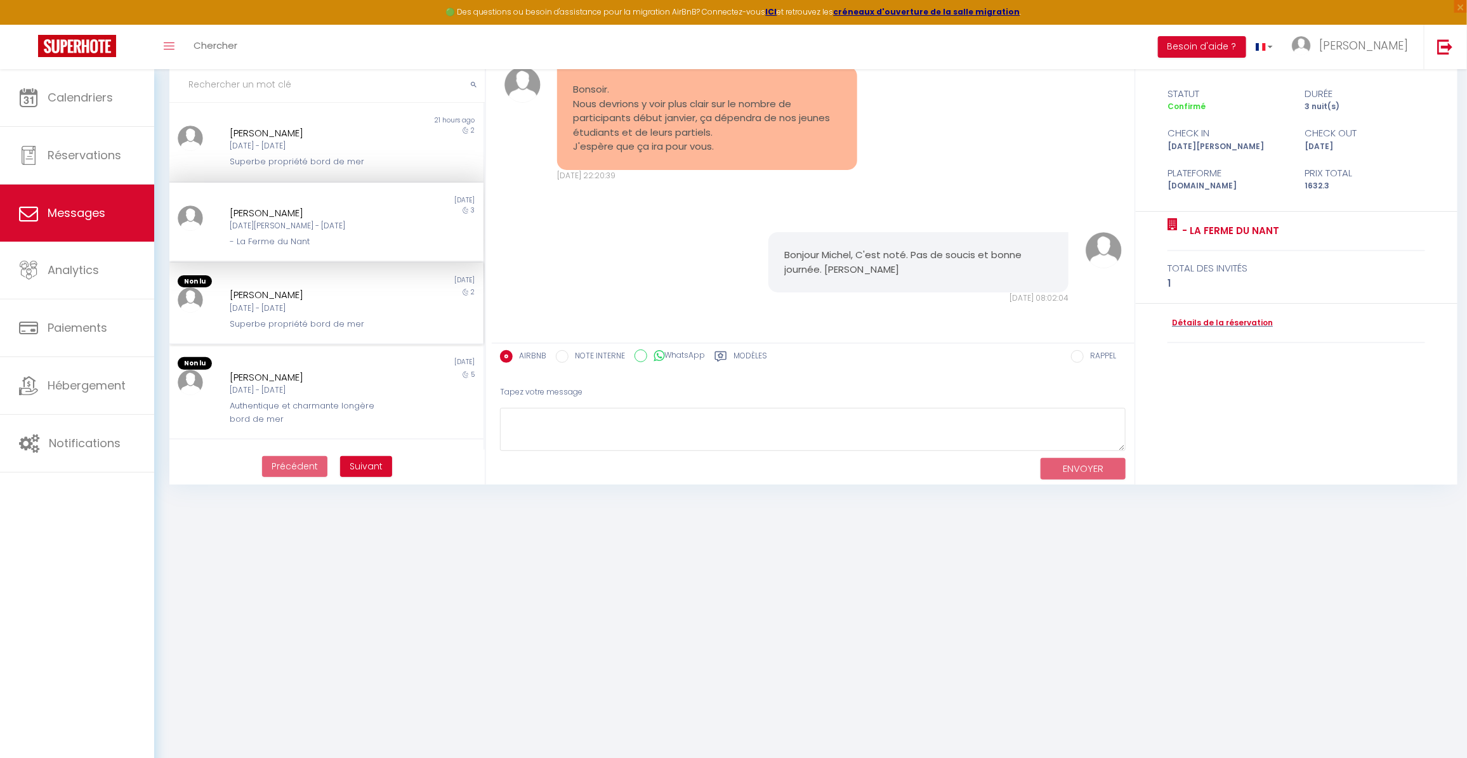
click at [256, 296] on div "[PERSON_NAME]" at bounding box center [313, 294] width 166 height 15
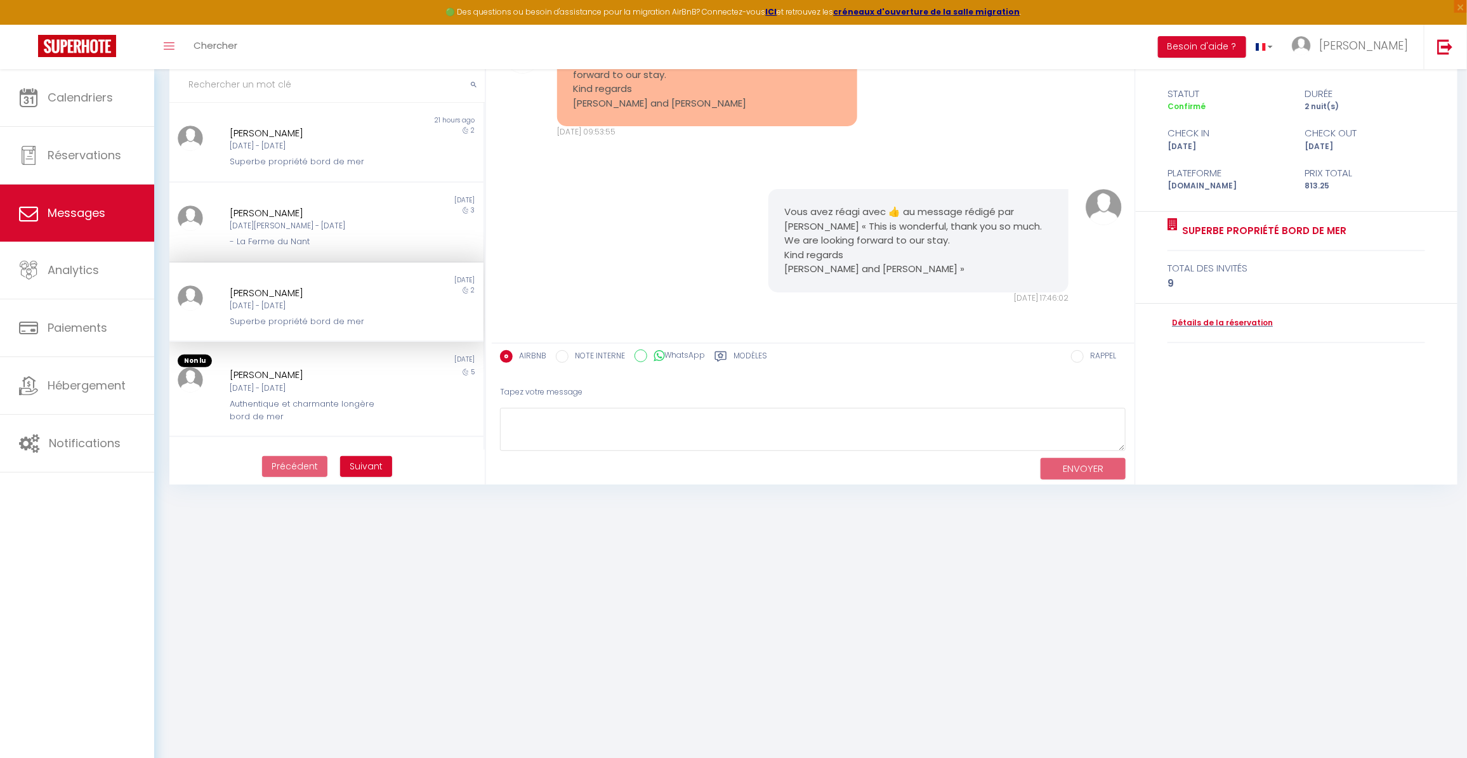
scroll to position [3128, 0]
click at [282, 359] on div "Non lu" at bounding box center [247, 361] width 157 height 13
